Goal: Transaction & Acquisition: Purchase product/service

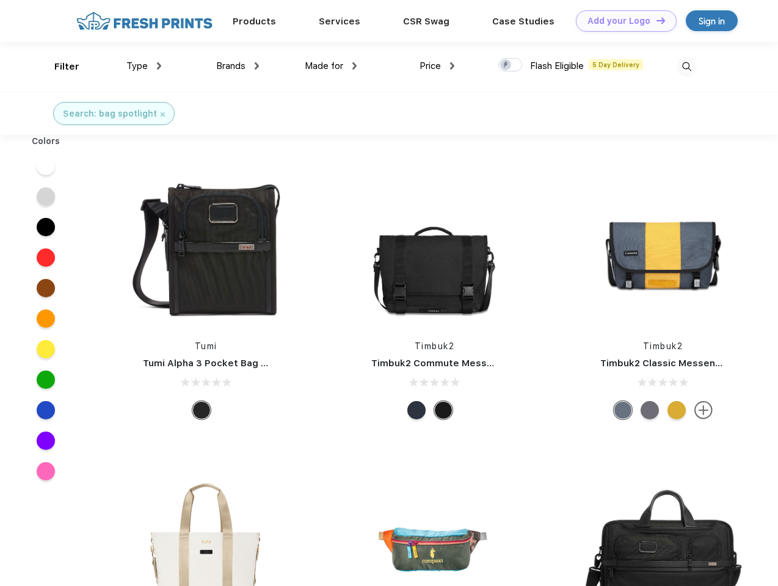
click at [621, 21] on link "Add your Logo Design Tool" at bounding box center [626, 20] width 101 height 21
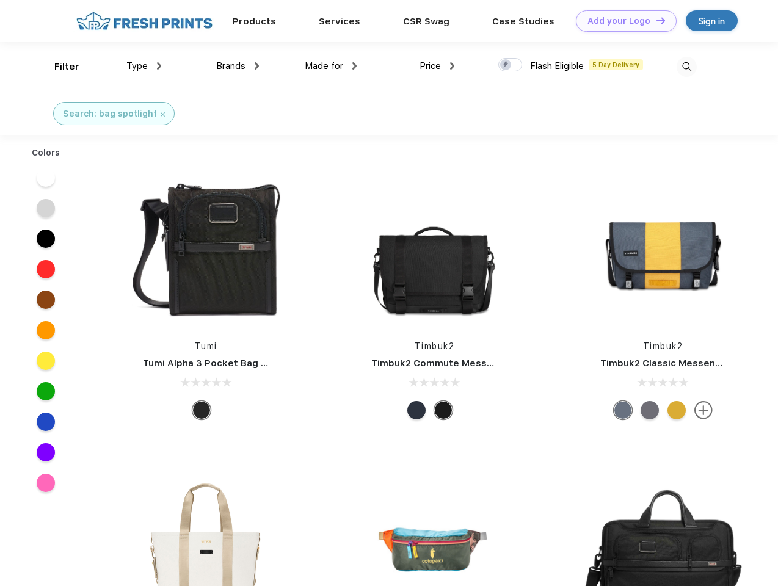
click at [0, 0] on div "Design Tool" at bounding box center [0, 0] width 0 height 0
click at [655, 20] on link "Add your Logo Design Tool" at bounding box center [626, 20] width 101 height 21
click at [59, 67] on div "Filter" at bounding box center [66, 67] width 25 height 14
click at [144, 66] on span "Type" at bounding box center [136, 65] width 21 height 11
click at [237, 66] on span "Brands" at bounding box center [230, 65] width 29 height 11
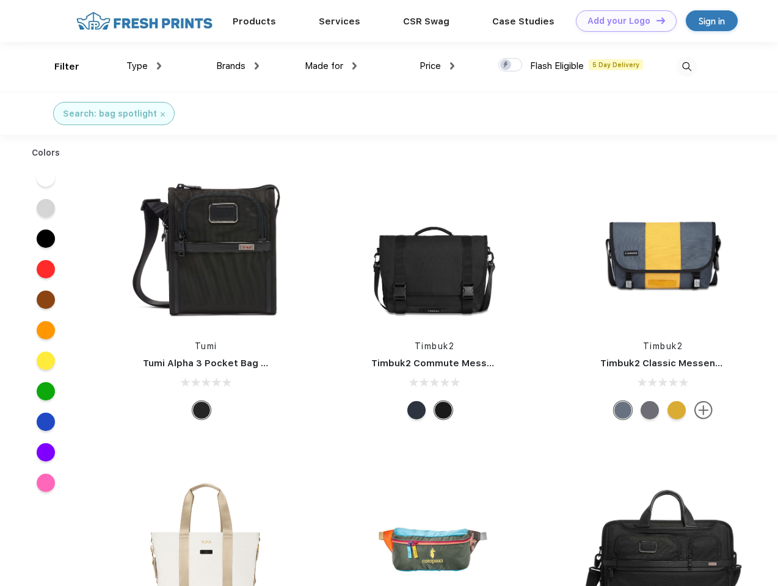
click at [331, 66] on span "Made for" at bounding box center [324, 65] width 38 height 11
click at [437, 66] on span "Price" at bounding box center [429, 65] width 21 height 11
click at [510, 65] on div at bounding box center [510, 64] width 24 height 13
click at [506, 65] on input "checkbox" at bounding box center [502, 61] width 8 height 8
click at [686, 67] on img at bounding box center [686, 67] width 20 height 20
